Goal: Task Accomplishment & Management: Manage account settings

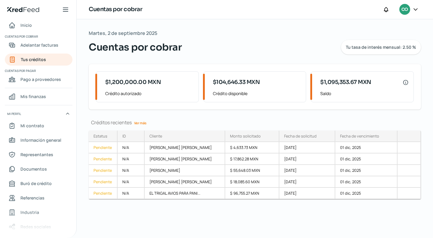
click at [67, 10] on icon at bounding box center [65, 9] width 7 height 7
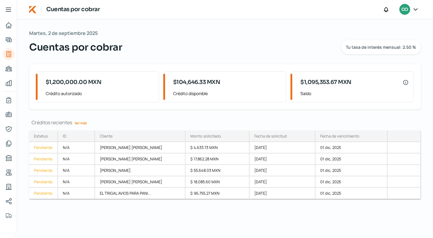
click at [413, 9] on icon at bounding box center [415, 9] width 6 height 6
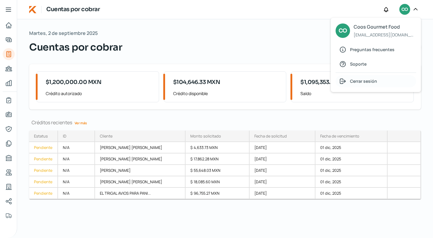
click at [356, 81] on span "Cerrar sesión" at bounding box center [363, 81] width 27 height 8
